Goal: Information Seeking & Learning: Compare options

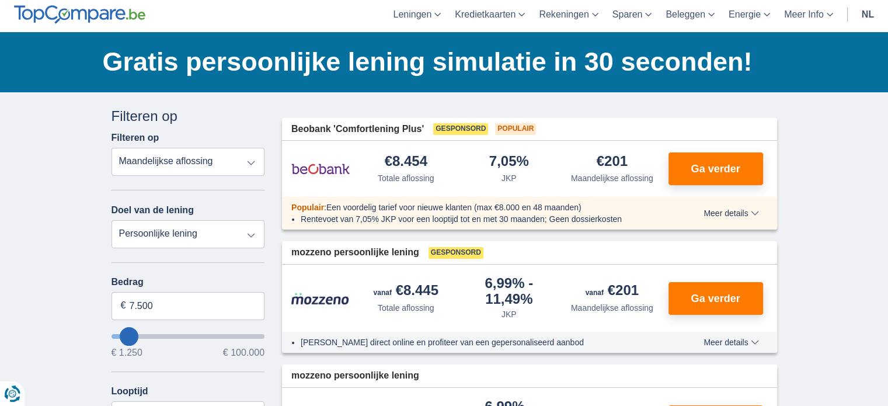
scroll to position [58, 0]
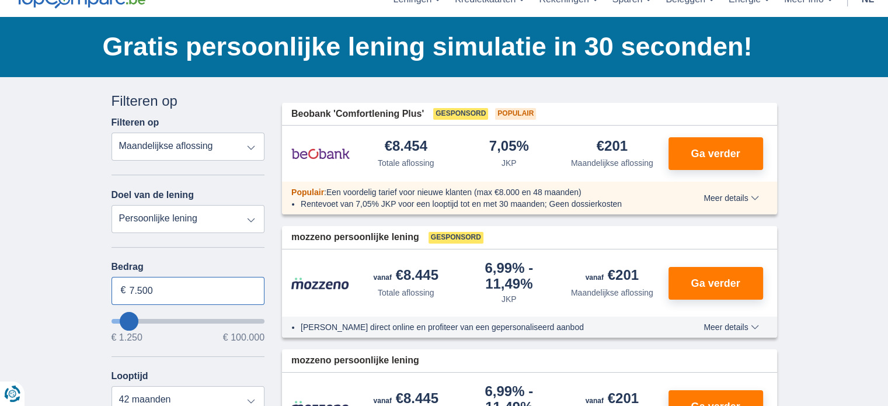
drag, startPoint x: 169, startPoint y: 291, endPoint x: 106, endPoint y: 269, distance: 66.9
click at [114, 282] on input "7.500" at bounding box center [189, 291] width 154 height 28
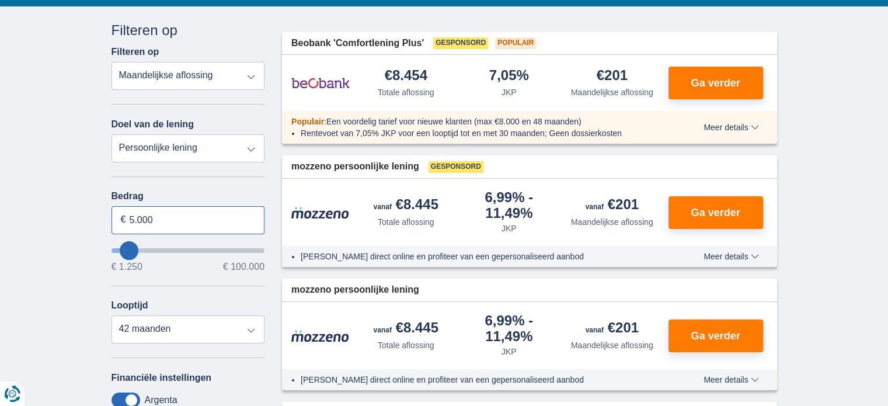
scroll to position [175, 0]
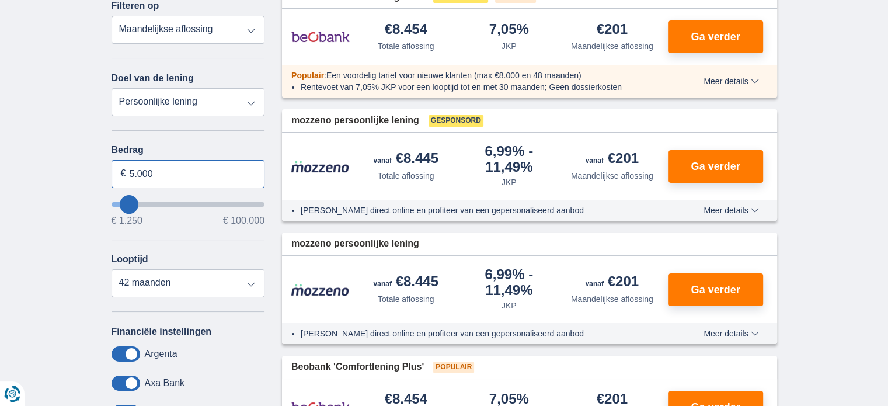
type input "5.000"
type input "5250"
select select "36"
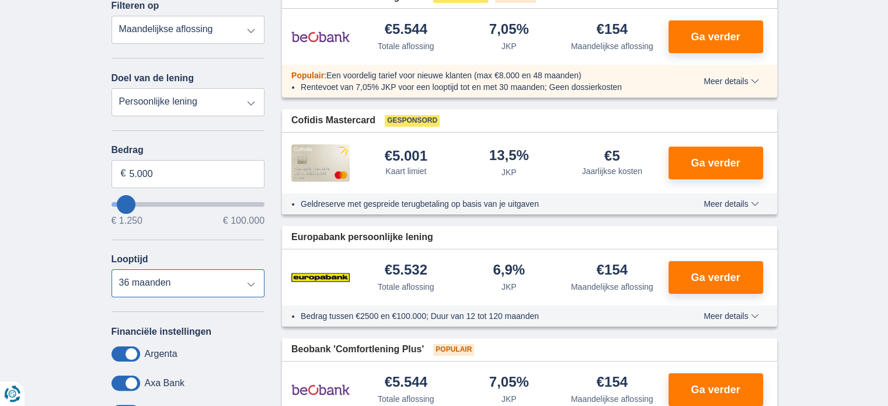
click at [165, 289] on select "12 maanden 18 maanden 24 maanden 30 maanden 36 maanden" at bounding box center [189, 283] width 154 height 28
click at [112, 269] on select "12 maanden 18 maanden 24 maanden 30 maanden 36 maanden" at bounding box center [189, 283] width 154 height 28
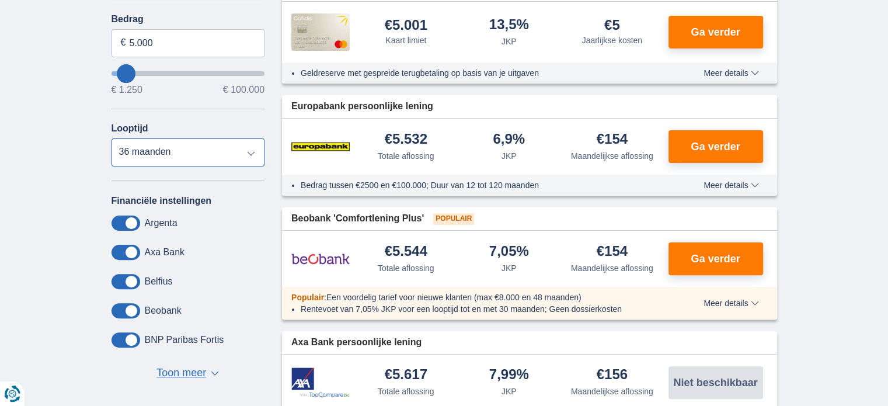
scroll to position [292, 0]
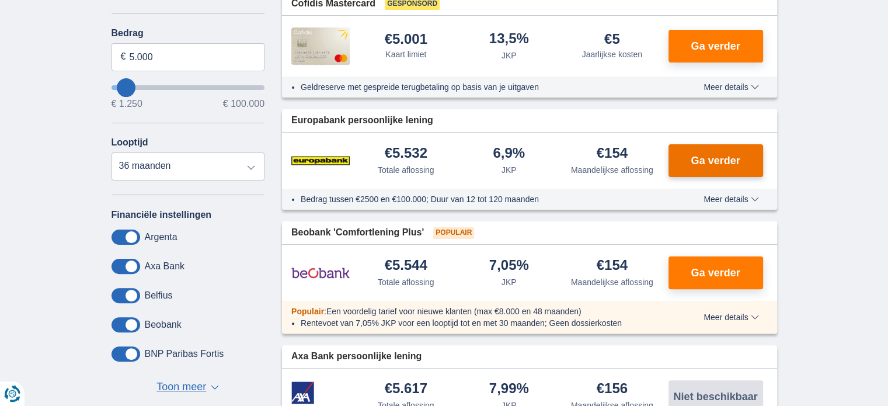
click at [683, 162] on button "Ga verder" at bounding box center [716, 160] width 95 height 33
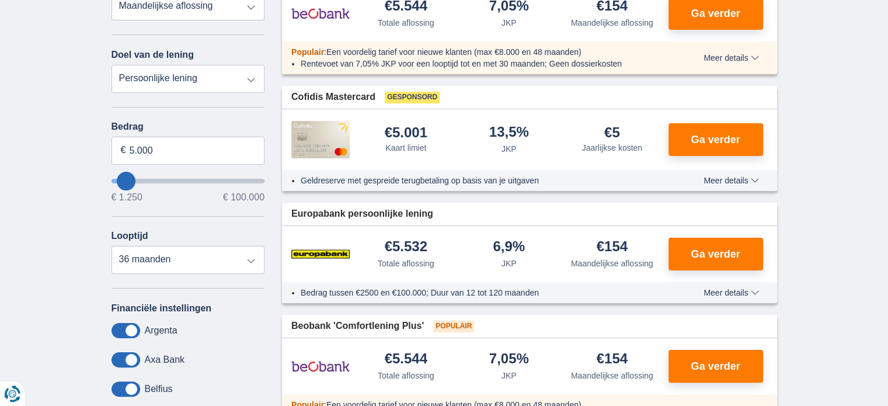
scroll to position [175, 0]
